Goal: Task Accomplishment & Management: Use online tool/utility

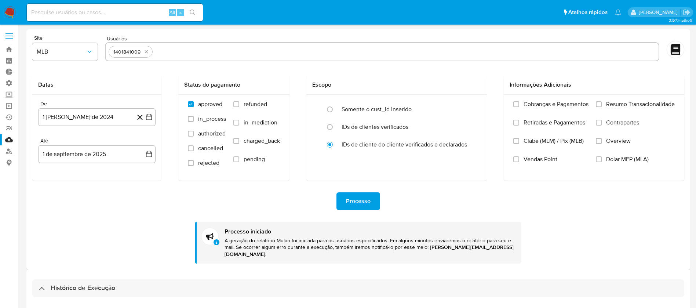
select select "10"
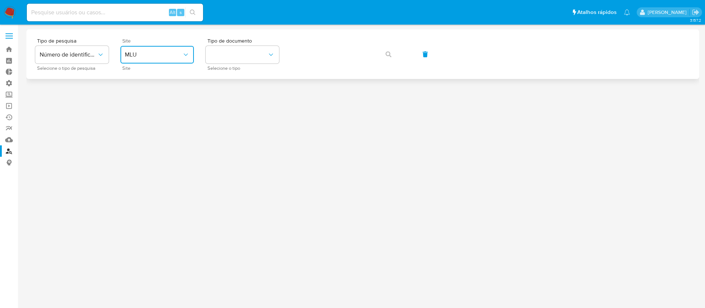
click at [190, 56] on button "MLU" at bounding box center [156, 55] width 73 height 18
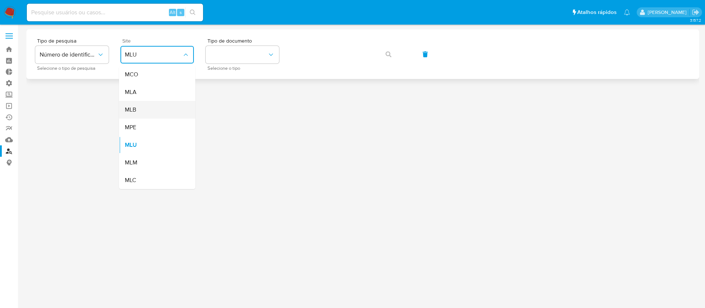
click at [155, 112] on div "MLB" at bounding box center [155, 110] width 60 height 18
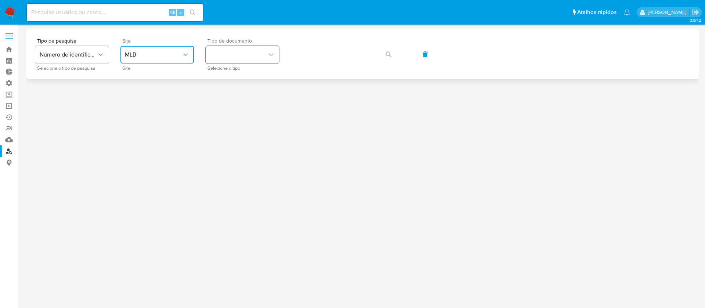
click at [250, 59] on button "identificationType" at bounding box center [242, 55] width 73 height 18
click at [238, 101] on div "CPF CPF" at bounding box center [240, 103] width 60 height 25
click at [120, 8] on input at bounding box center [115, 13] width 176 height 10
type input "v"
paste input "Rw3CuzWj436q8Cxkpa7BBEY3"
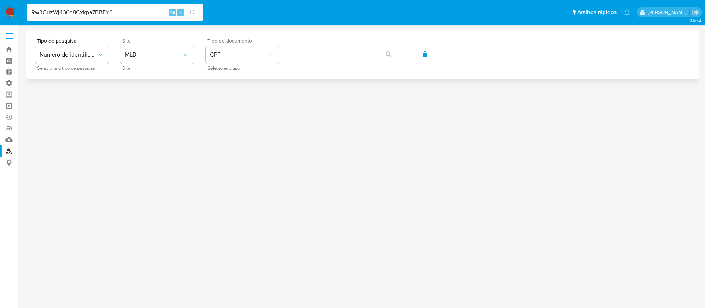
type input "Rw3CuzWj436q8Cxkpa7BBEY3"
click at [191, 15] on button "search-icon" at bounding box center [192, 12] width 15 height 10
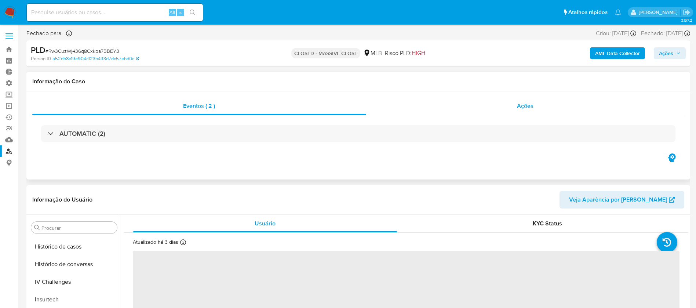
scroll to position [328, 0]
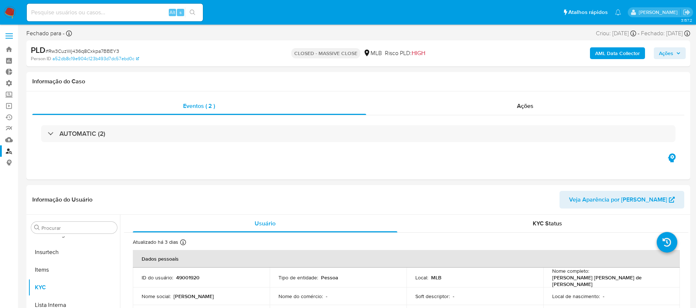
select select "10"
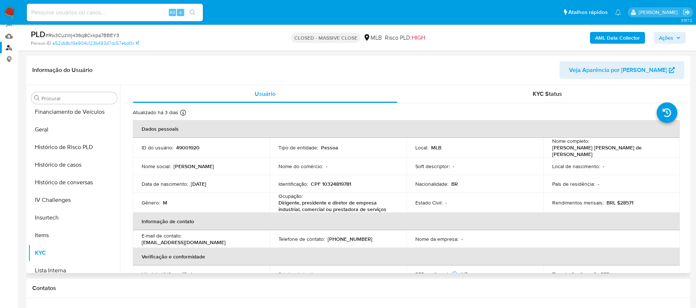
scroll to position [230, 0]
click at [75, 170] on button "Histórico de casos" at bounding box center [71, 167] width 86 height 18
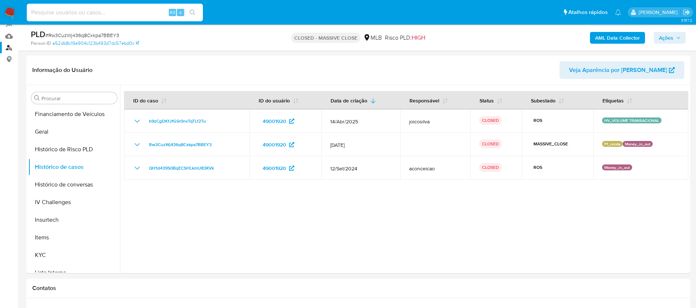
click at [153, 10] on input at bounding box center [115, 13] width 176 height 10
paste input "Aeh6s5a81eUAwbC68pdLmiHu"
type input "Aeh6s5a81eUAwbC68pdLmiHu"
click at [192, 13] on icon "search-icon" at bounding box center [193, 13] width 6 height 6
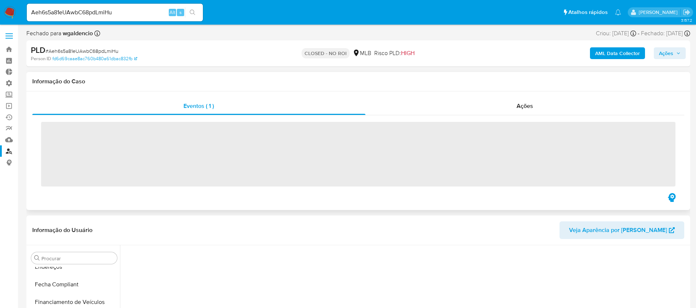
scroll to position [328, 0]
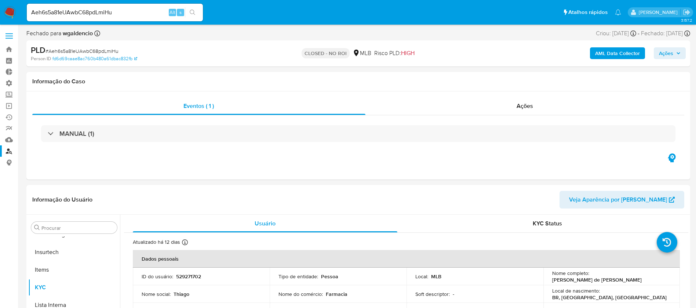
select select "10"
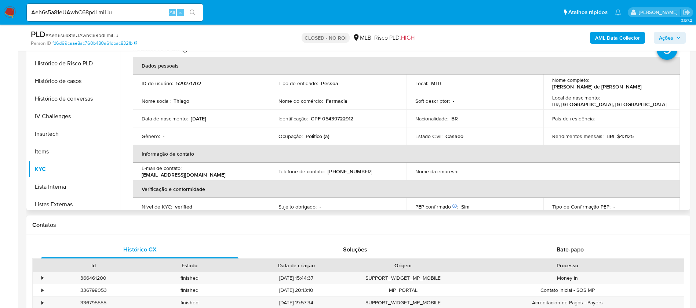
scroll to position [250, 0]
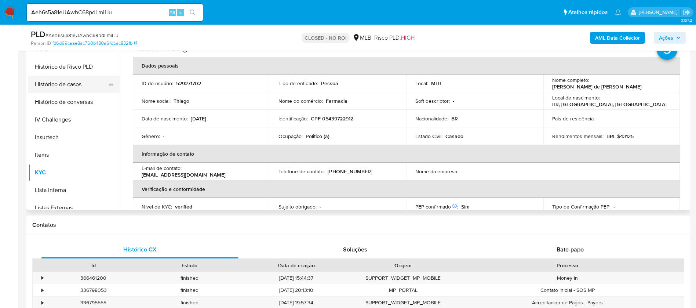
click at [72, 82] on button "Histórico de casos" at bounding box center [71, 85] width 86 height 18
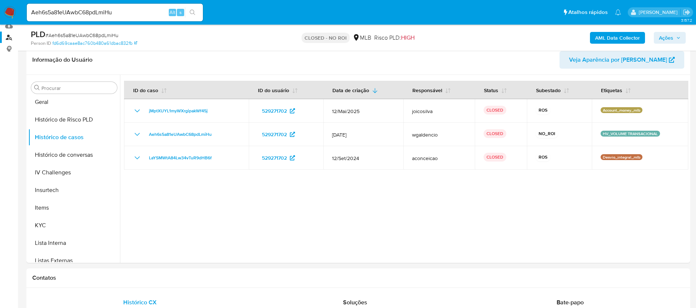
scroll to position [117, 0]
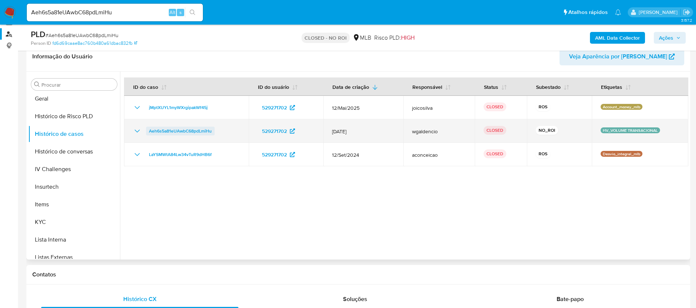
drag, startPoint x: 215, startPoint y: 132, endPoint x: 147, endPoint y: 131, distance: 68.3
click at [147, 131] on div "Aeh6s5a81eUAwbC68pdLmiHu" at bounding box center [186, 131] width 107 height 9
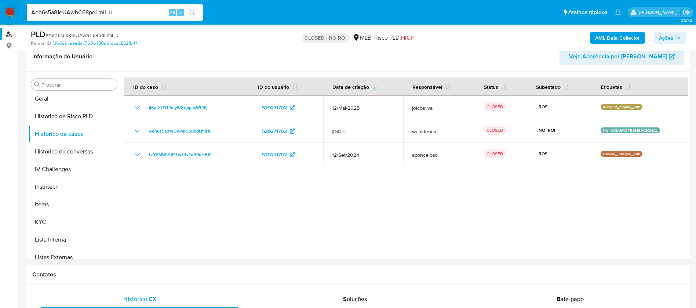
drag, startPoint x: 124, startPoint y: 13, endPoint x: 2, endPoint y: -18, distance: 126.1
paste input "bxkeawtZ39pubMyY641JeOCg"
type input "bxkeawtZ39pubMyY641JeOCg"
click at [190, 14] on icon "search-icon" at bounding box center [193, 13] width 6 height 6
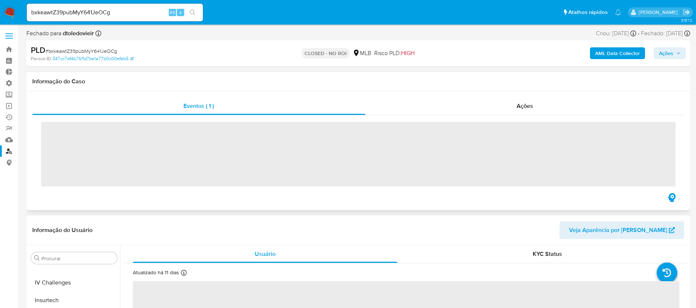
scroll to position [328, 0]
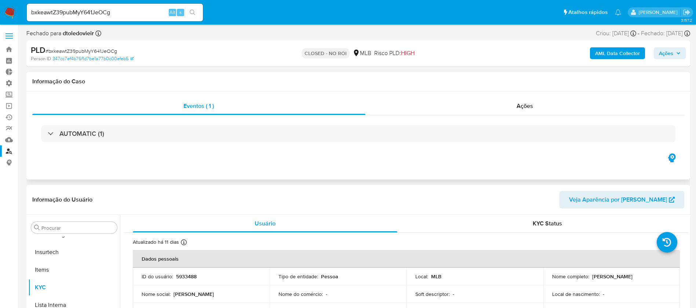
select select "10"
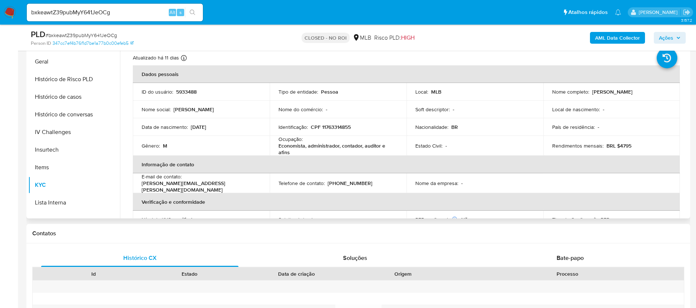
scroll to position [219, 0]
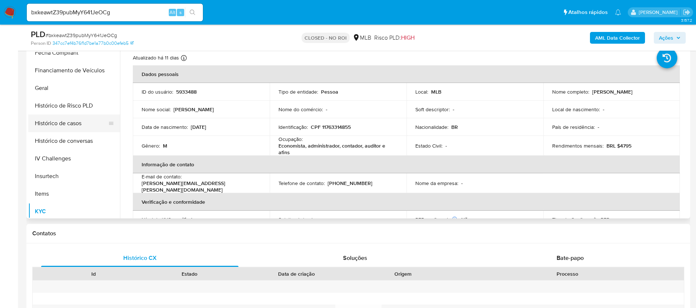
click at [69, 118] on button "Histórico de casos" at bounding box center [71, 123] width 86 height 18
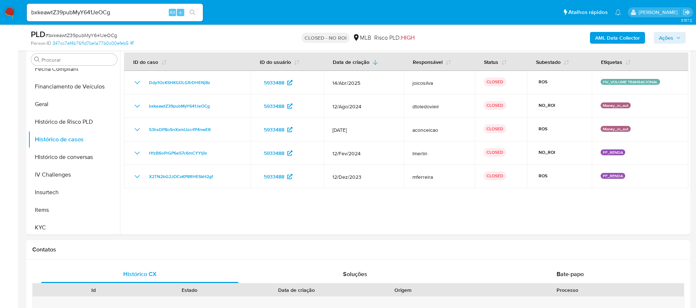
scroll to position [140, 0]
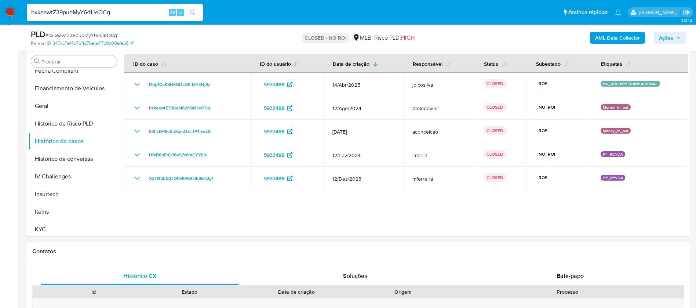
drag, startPoint x: 127, startPoint y: 10, endPoint x: 6, endPoint y: 9, distance: 121.1
click at [6, 9] on nav "Pausado Ver notificaciones bxkeawtZ39pubMyY641JeOCg Alt s Atalhos rápidos Presi…" at bounding box center [348, 12] width 696 height 25
paste input "jJydWSy0xNjaNYywHQvpNqK3"
type input "jJydWSy0xNjaNYywHQvpNqK3"
click at [189, 10] on button "search-icon" at bounding box center [192, 12] width 15 height 10
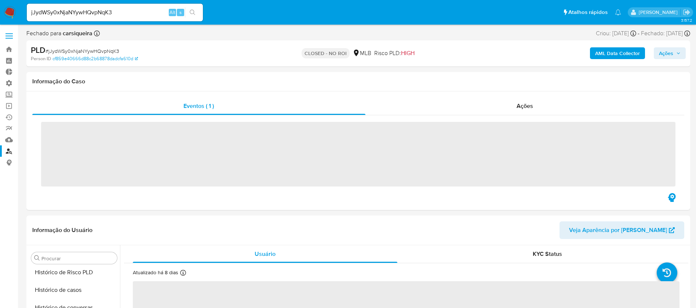
scroll to position [328, 0]
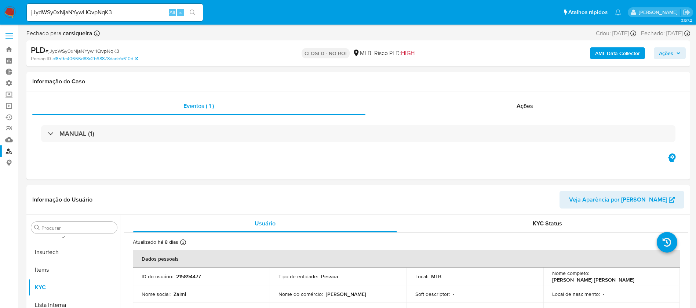
select select "10"
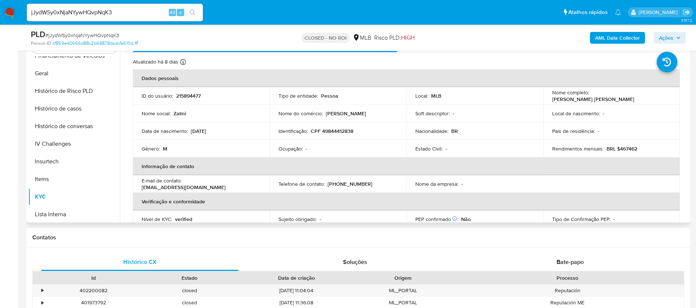
scroll to position [233, 0]
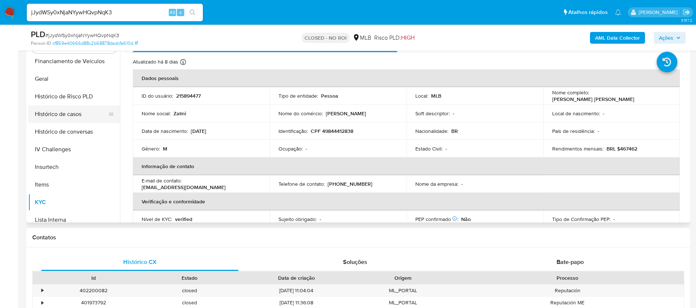
click at [72, 114] on button "Histórico de casos" at bounding box center [71, 114] width 86 height 18
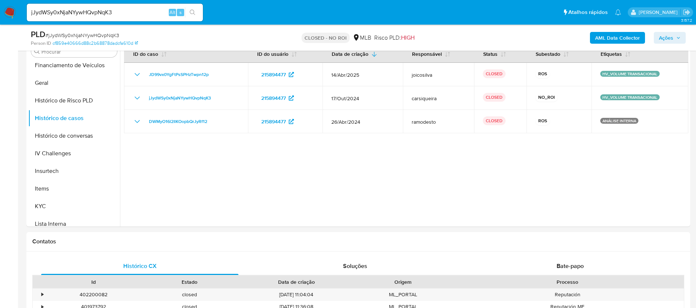
scroll to position [153, 0]
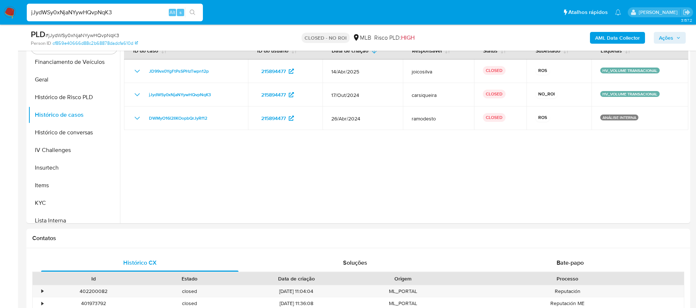
drag, startPoint x: 132, startPoint y: 16, endPoint x: 0, endPoint y: -14, distance: 135.2
paste input "c4i9Yad9SJQUsFsvC1sdwnNT"
type input "c4i9Yad9SJQUsFsvC1sdwnNT"
click at [192, 9] on button "search-icon" at bounding box center [192, 12] width 15 height 10
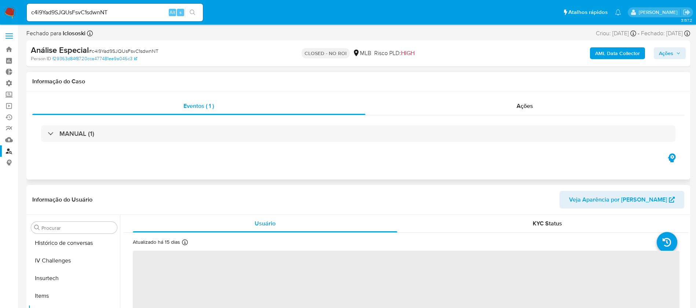
scroll to position [328, 0]
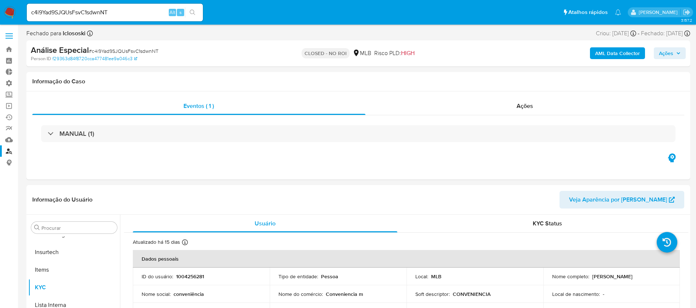
select select "10"
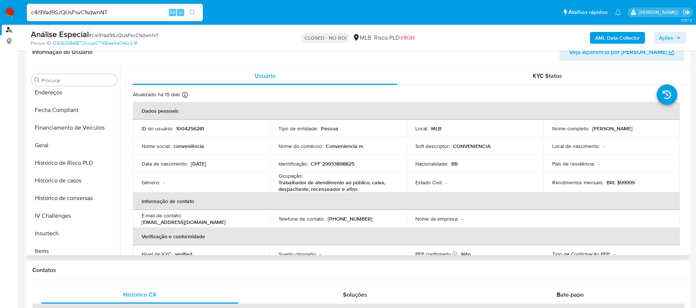
scroll to position [200, 0]
click at [71, 178] on button "Histórico de casos" at bounding box center [71, 180] width 86 height 18
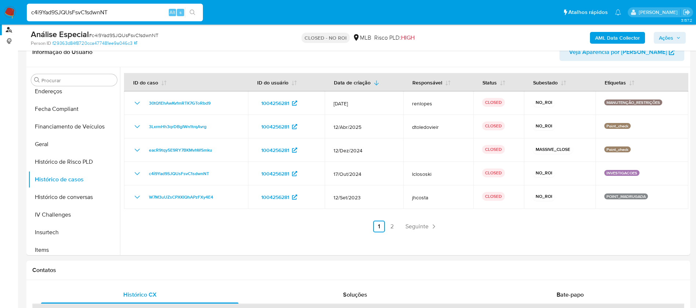
drag, startPoint x: 111, startPoint y: 11, endPoint x: 12, endPoint y: -4, distance: 100.2
paste input "eacR9tqy5E9RY7BKMvhWSmku"
type input "eacR9tqy5E9RY7BKMvhWSmku"
click at [196, 10] on icon "search-icon" at bounding box center [193, 13] width 6 height 6
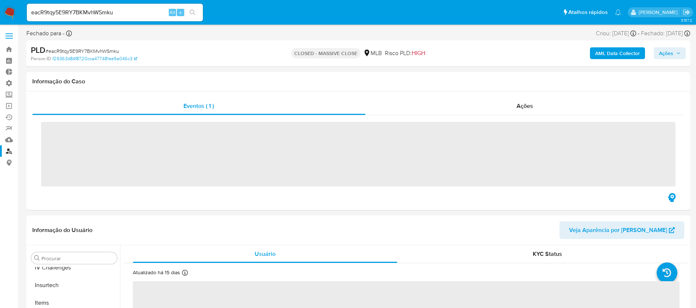
scroll to position [328, 0]
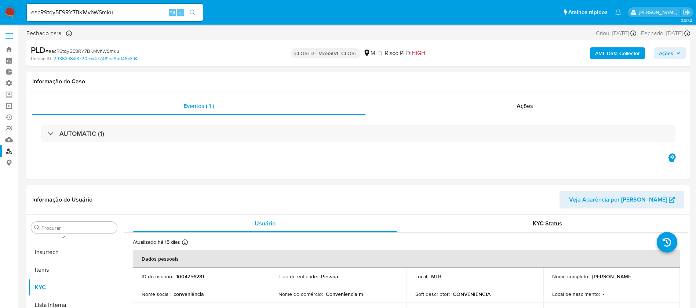
select select "10"
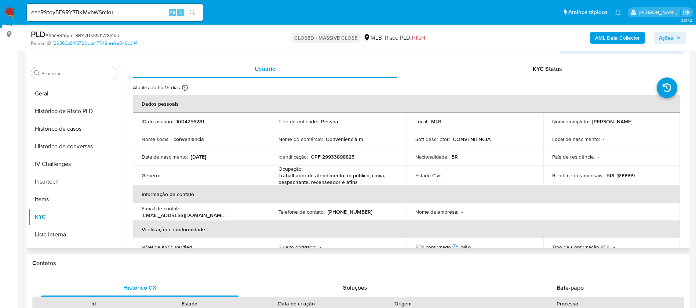
scroll to position [241, 0]
click at [59, 132] on button "Histórico de casos" at bounding box center [71, 131] width 86 height 18
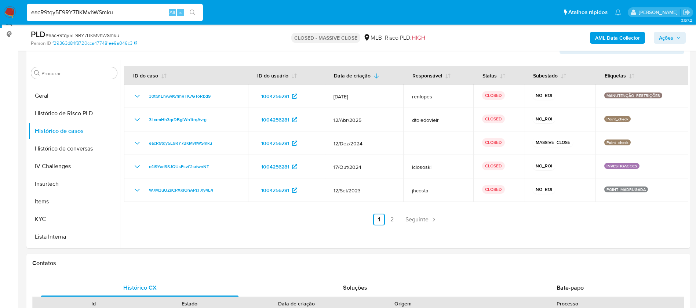
drag, startPoint x: 120, startPoint y: 13, endPoint x: 11, endPoint y: 1, distance: 110.4
click at [11, 1] on nav "Pausado Ver notificaciones eacR9tqy5E9RY7BKMvhWSmku Alt s Atalhos rápidos Presi…" at bounding box center [348, 12] width 696 height 25
paste input "3LxrmHh3qrDBglWn1trqAvrg"
type input "3LxrmHh3qrDBglWn1trqAvrg"
click at [196, 12] on button "search-icon" at bounding box center [192, 12] width 15 height 10
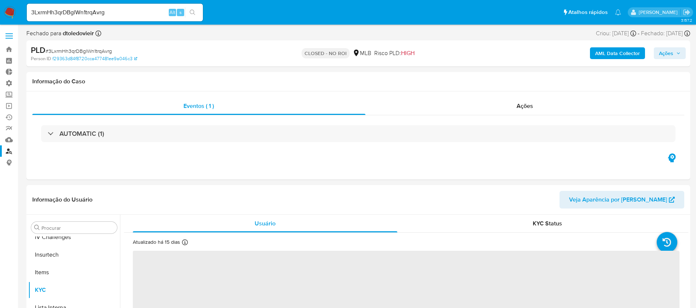
scroll to position [328, 0]
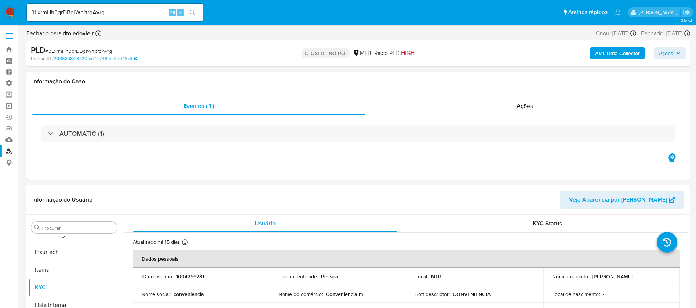
select select "10"
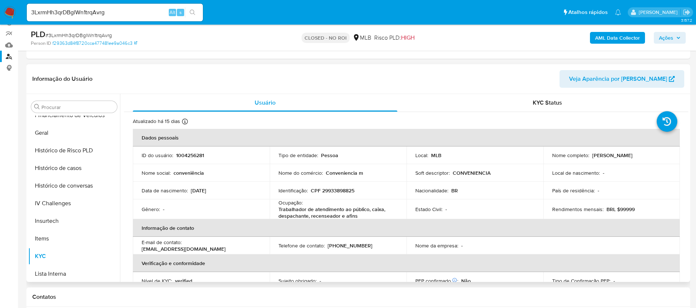
scroll to position [236, 0]
click at [76, 173] on button "Histórico de casos" at bounding box center [71, 170] width 86 height 18
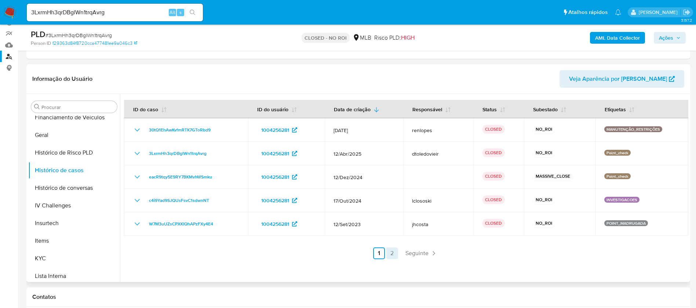
click at [392, 252] on link "2" at bounding box center [392, 253] width 12 height 12
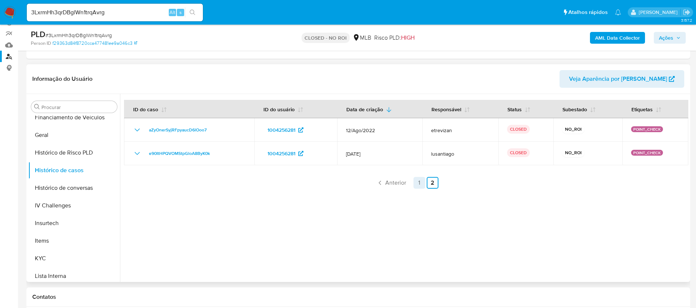
click at [417, 183] on link "1" at bounding box center [420, 183] width 12 height 12
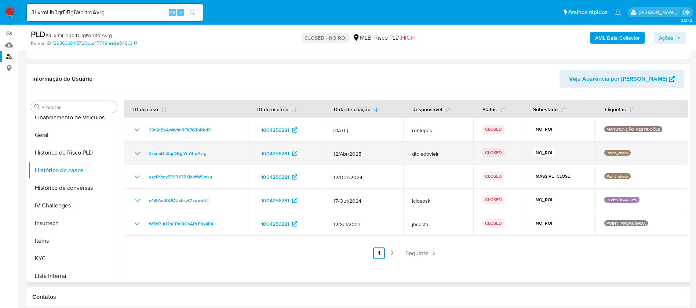
drag, startPoint x: 219, startPoint y: 153, endPoint x: 153, endPoint y: 142, distance: 67.0
click at [153, 142] on td "3LxrmHh3qrDBglWn1trqAvrg" at bounding box center [186, 153] width 124 height 23
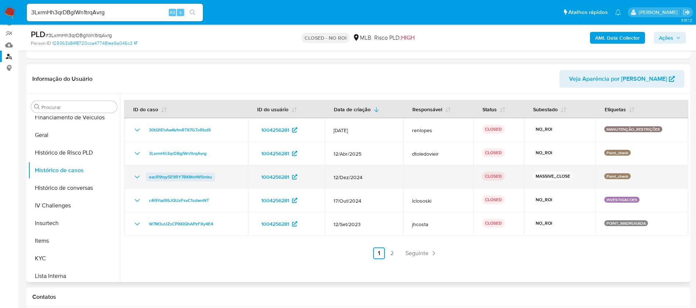
drag, startPoint x: 217, startPoint y: 177, endPoint x: 147, endPoint y: 177, distance: 69.7
click at [147, 177] on div "eacR9tqy5E9RY7BKMvhWSmku" at bounding box center [186, 176] width 106 height 9
click at [142, 175] on div "eacR9tqy5E9RY7BKMvhWSmku" at bounding box center [186, 176] width 106 height 9
click at [138, 175] on icon "Mostrar/Ocultar" at bounding box center [137, 176] width 9 height 9
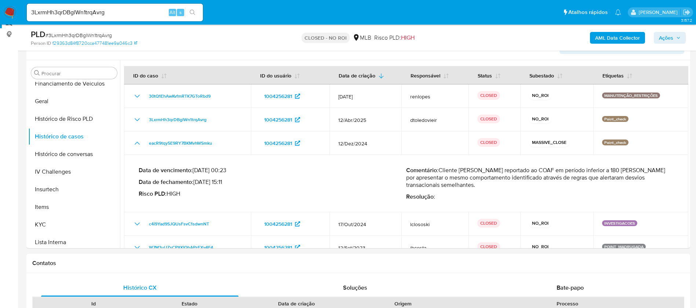
scroll to position [130, 0]
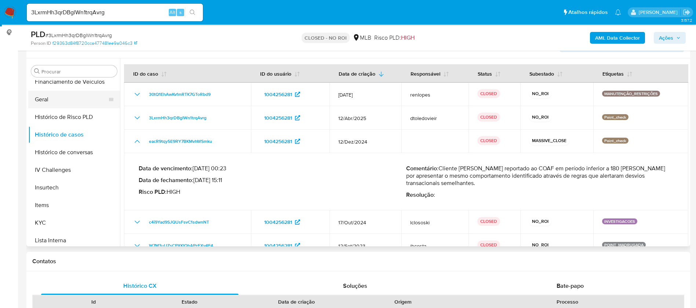
click at [54, 101] on button "Geral" at bounding box center [71, 100] width 86 height 18
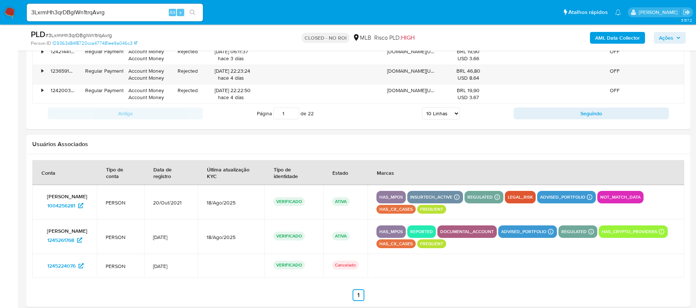
scroll to position [1017, 0]
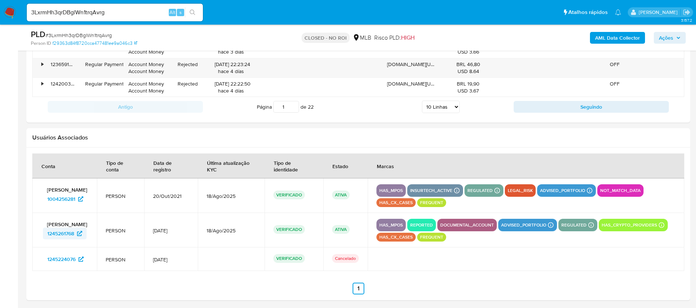
click at [69, 239] on span "1245261768" at bounding box center [60, 234] width 27 height 12
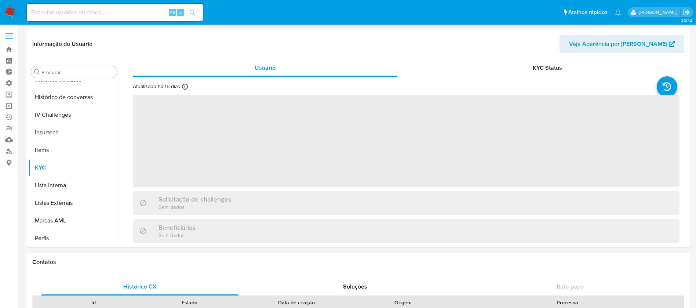
scroll to position [328, 0]
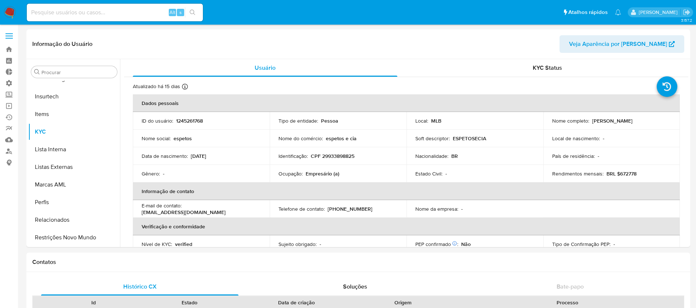
select select "10"
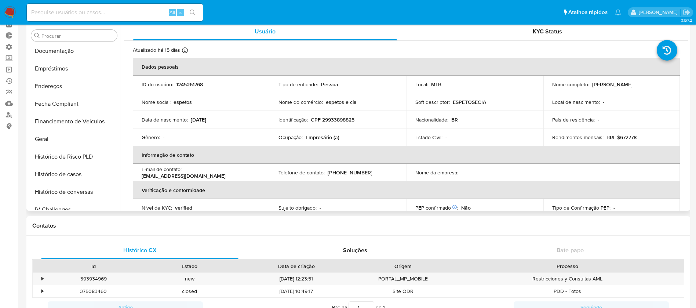
scroll to position [174, 0]
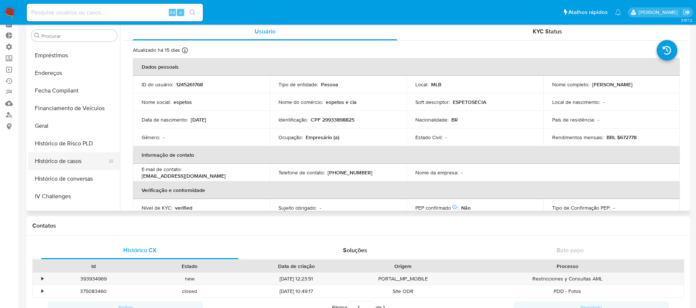
click at [77, 160] on button "Histórico de casos" at bounding box center [71, 161] width 86 height 18
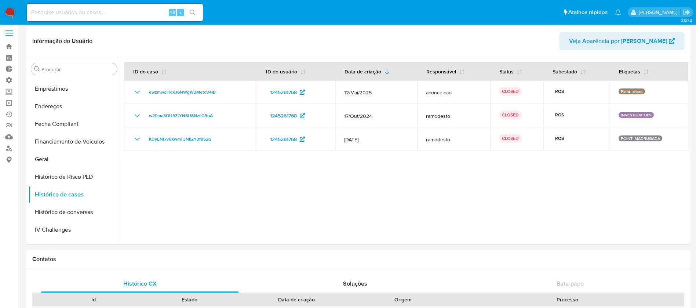
scroll to position [0, 0]
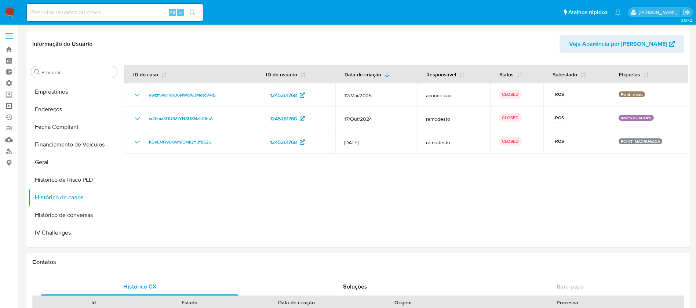
click at [10, 101] on link "Operações em massa" at bounding box center [43, 105] width 87 height 11
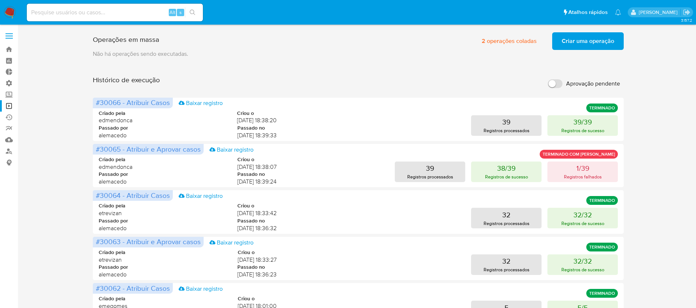
click at [550, 87] on input "Aprovação pendente" at bounding box center [555, 83] width 15 height 9
checkbox input "true"
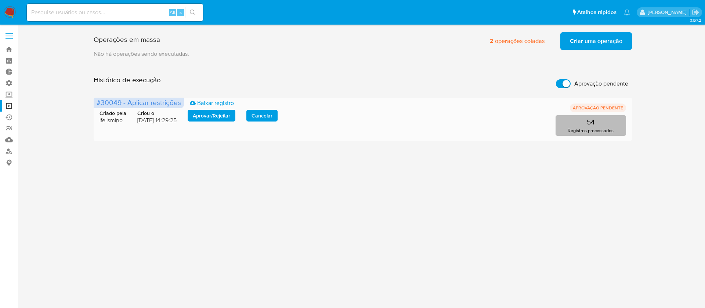
click at [587, 128] on p "Registros processados" at bounding box center [590, 130] width 46 height 7
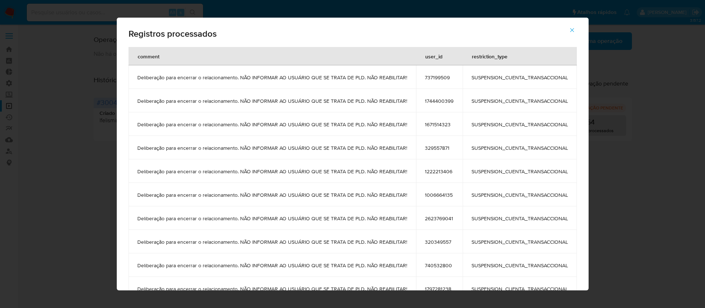
click at [575, 29] on icon "button" at bounding box center [571, 30] width 7 height 7
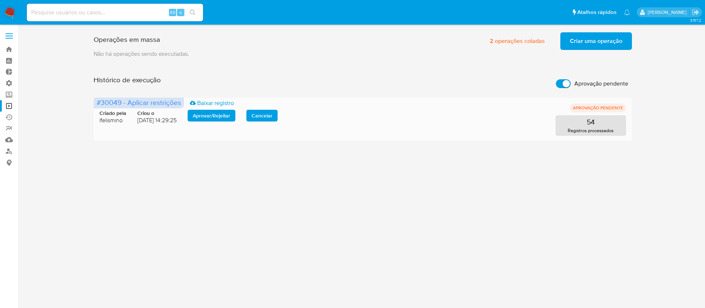
click at [217, 115] on span "Aprovar / Rejeitar" at bounding box center [211, 115] width 37 height 10
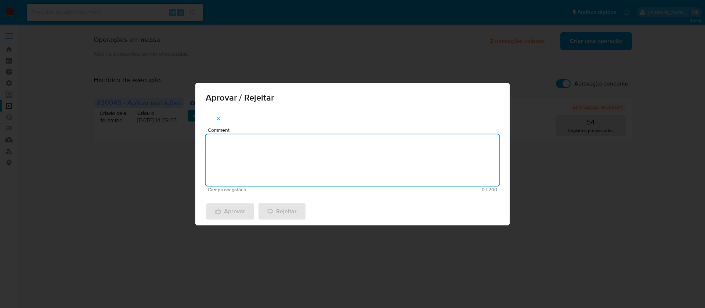
click at [250, 165] on textarea "Comment" at bounding box center [353, 159] width 294 height 51
type textarea "ok"
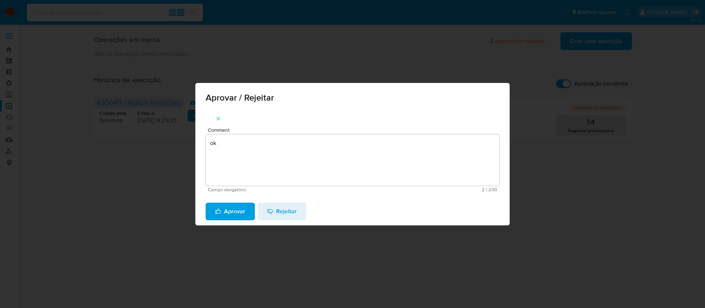
click at [231, 215] on span "Aprovar" at bounding box center [230, 211] width 30 height 16
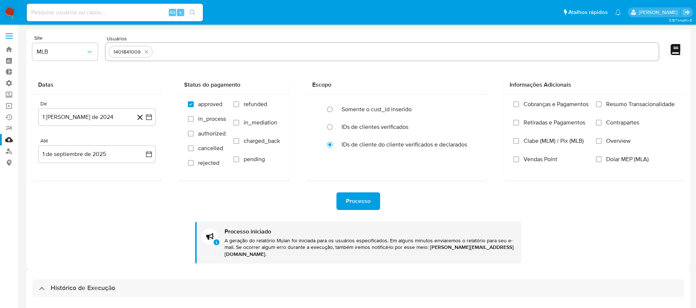
select select "10"
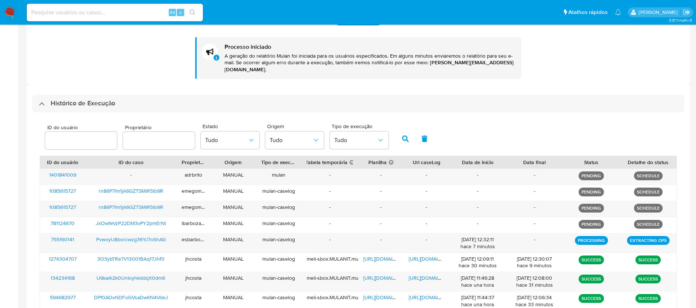
click at [103, 7] on div "Alt s" at bounding box center [115, 13] width 176 height 18
click at [89, 14] on input at bounding box center [115, 13] width 176 height 10
paste input "h28fLHLPsqDvFt3cnCLEeYYg"
type input "h28fLHLPsqDvFt3cnCLEeYYg"
click at [195, 13] on icon "search-icon" at bounding box center [193, 13] width 6 height 6
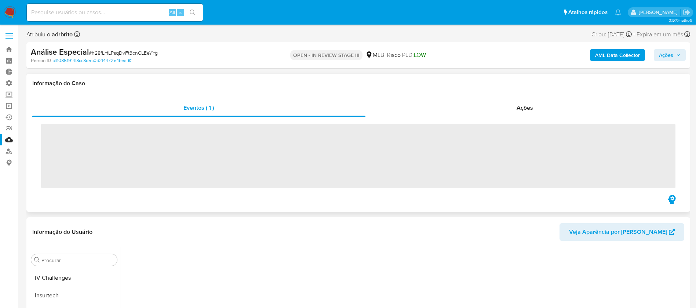
scroll to position [328, 0]
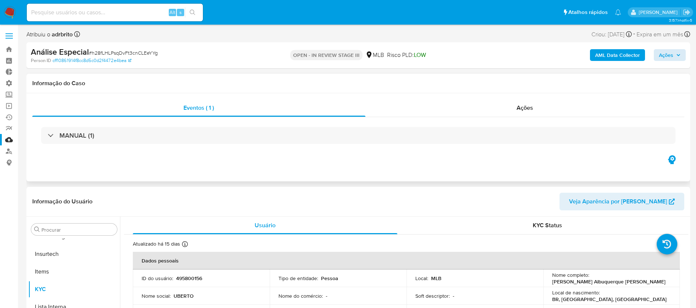
select select "10"
click at [674, 56] on span "Ações" at bounding box center [670, 55] width 22 height 10
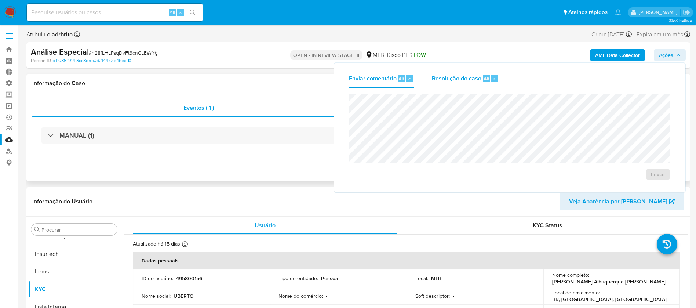
click at [479, 80] on span "Resolução do caso" at bounding box center [457, 78] width 50 height 8
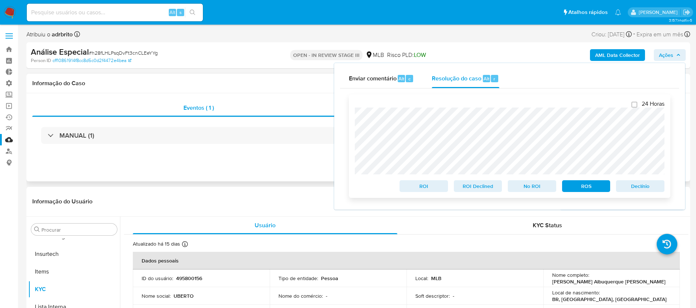
click at [648, 185] on span "Declínio" at bounding box center [640, 186] width 38 height 10
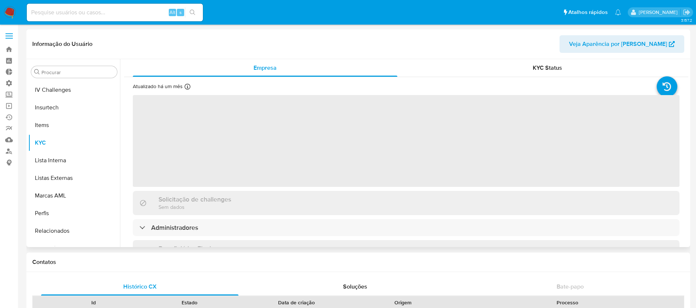
scroll to position [328, 0]
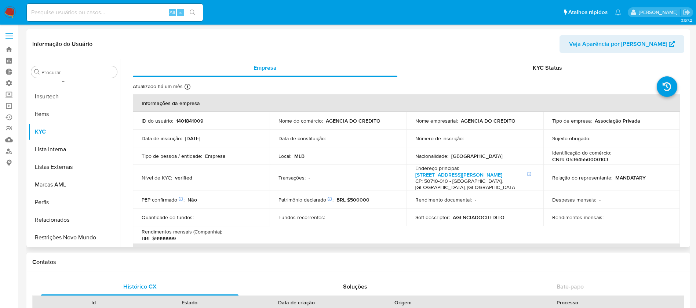
select select "10"
click at [73, 14] on input at bounding box center [115, 13] width 176 height 10
paste input "xMOjafI8oR9RBImiv81vbQVS"
type input "xMOjafI8oR9RBImiv81vbQVS"
click at [190, 15] on icon "search-icon" at bounding box center [193, 13] width 6 height 6
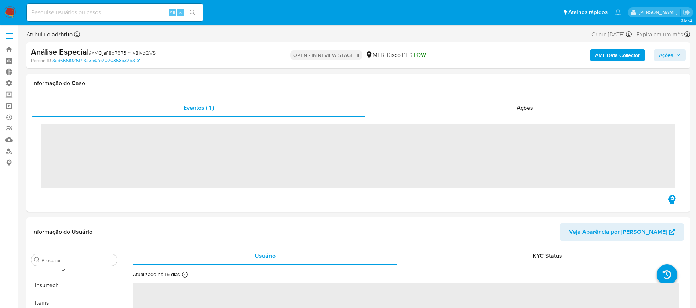
scroll to position [328, 0]
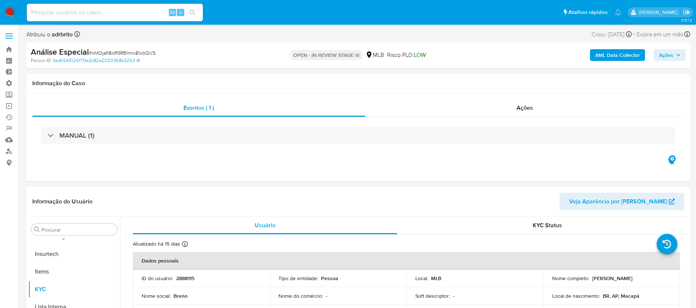
click at [672, 56] on span "Ações" at bounding box center [666, 55] width 14 height 12
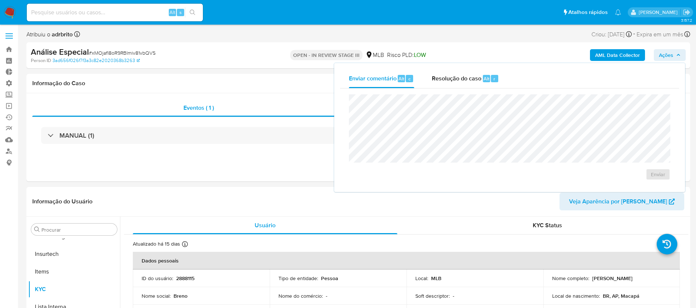
select select "10"
click at [468, 80] on span "Resolução do caso" at bounding box center [457, 78] width 50 height 8
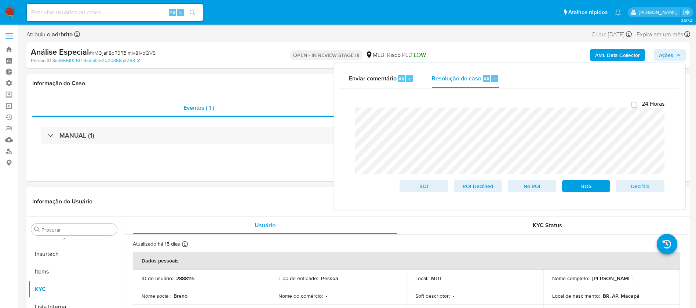
click at [346, 97] on div "Fechamento do caso 24 Horas ROI ROI Declined No ROI ROS Declínio" at bounding box center [509, 145] width 339 height 115
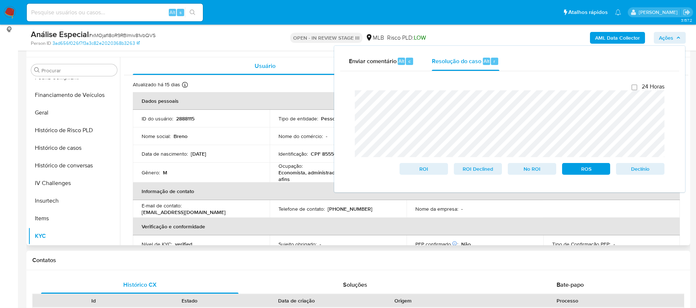
scroll to position [225, 0]
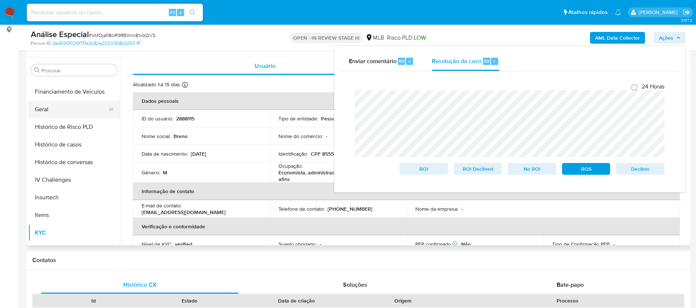
click at [55, 112] on button "Geral" at bounding box center [71, 110] width 86 height 18
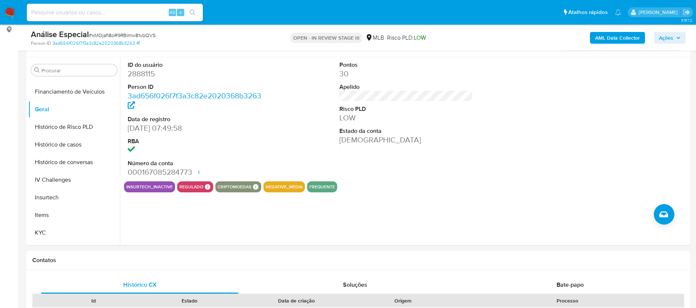
click at [669, 40] on span "Ações" at bounding box center [666, 38] width 14 height 12
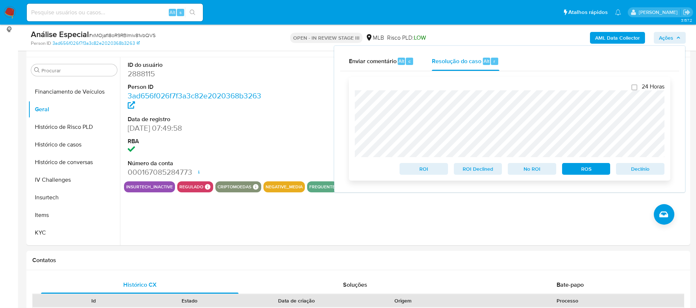
click at [646, 171] on span "Declínio" at bounding box center [640, 169] width 38 height 10
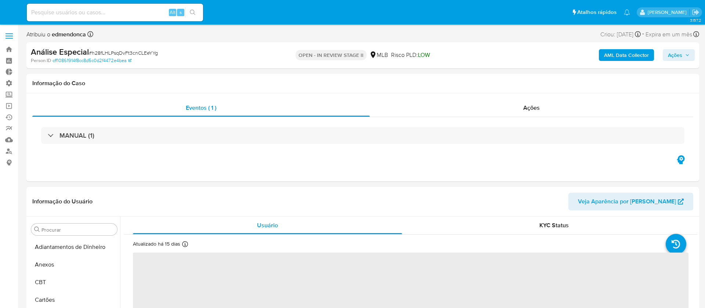
select select "10"
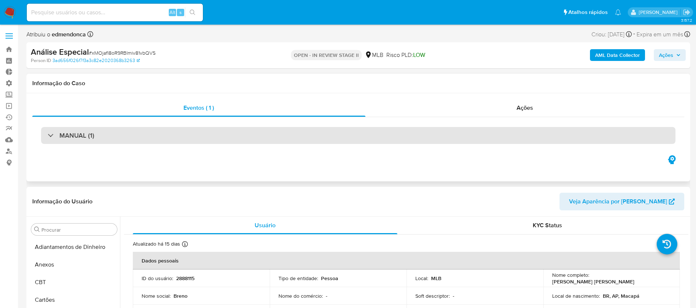
scroll to position [328, 0]
